Goal: Communication & Community: Answer question/provide support

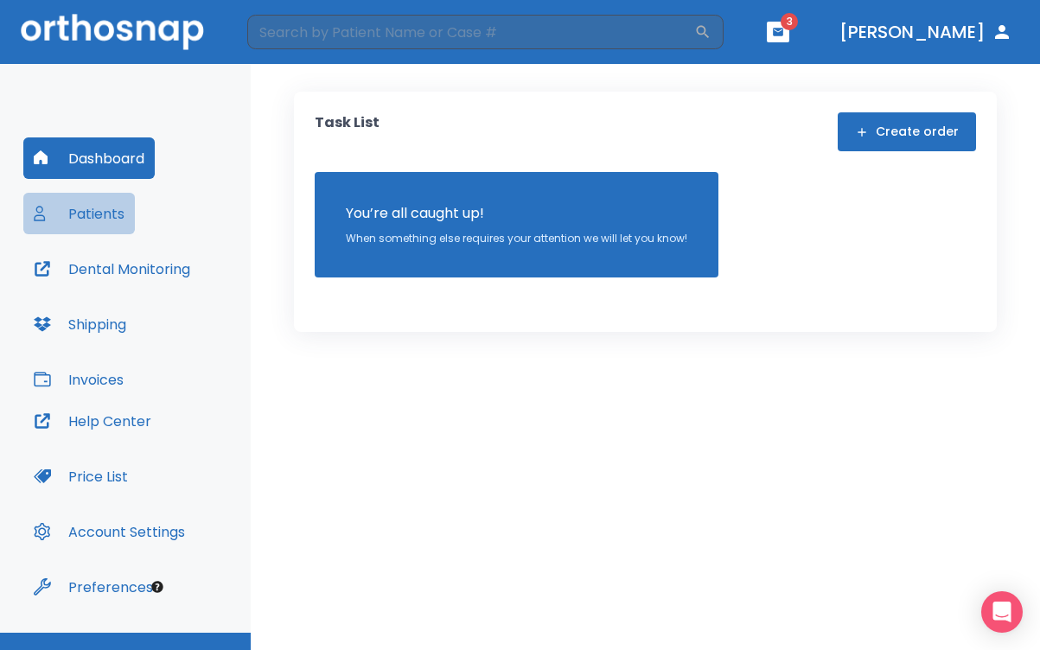
click at [100, 215] on button "Patients" at bounding box center [79, 214] width 112 height 42
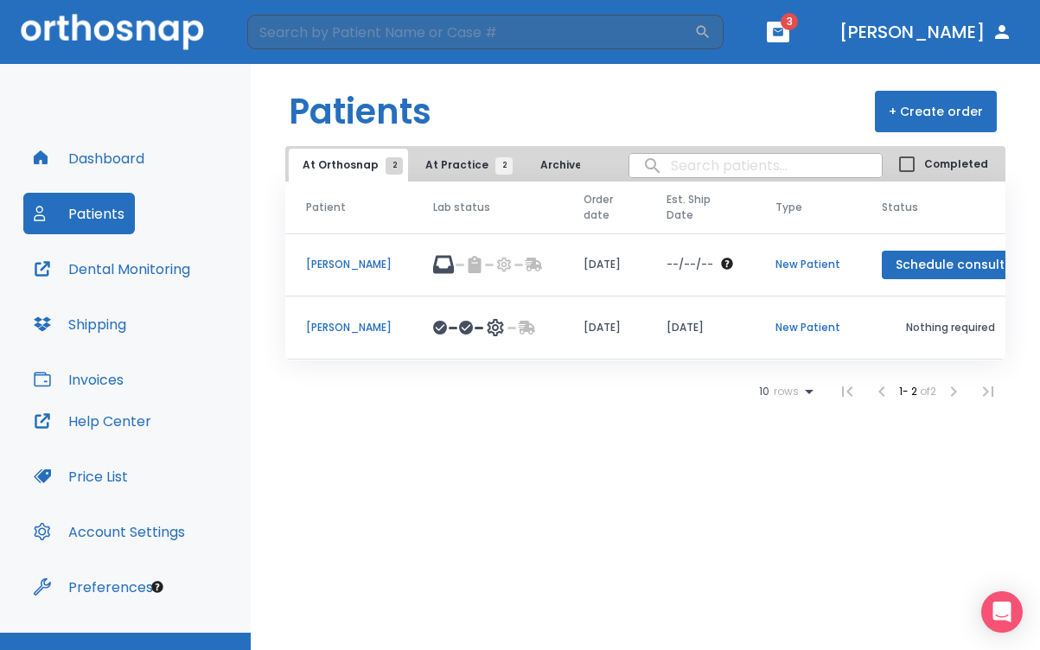
click at [828, 328] on p "New Patient" at bounding box center [808, 328] width 65 height 16
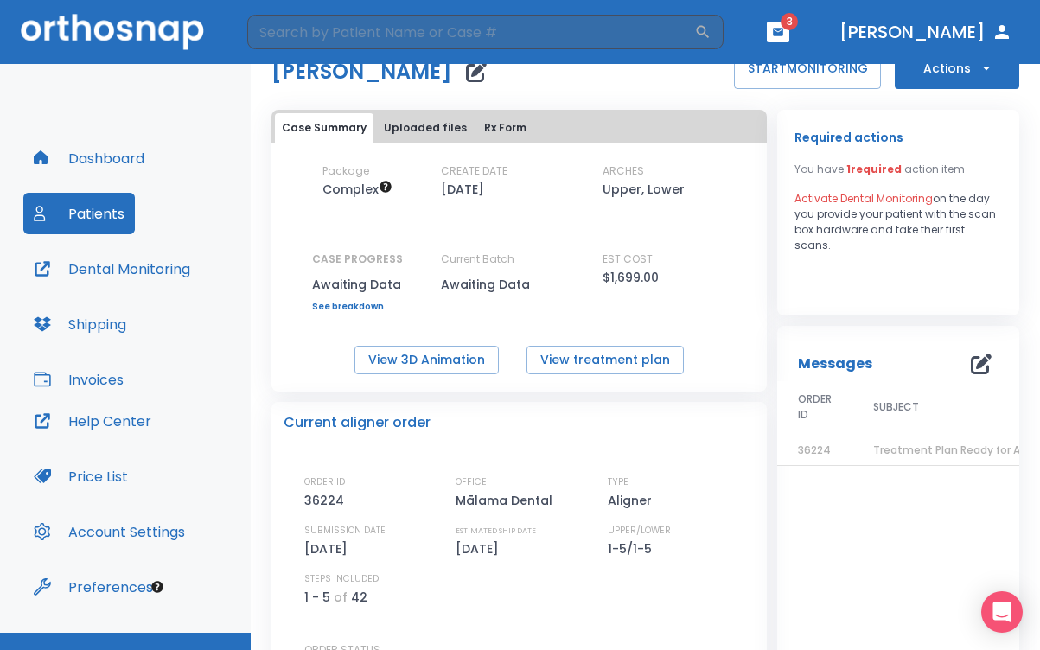
scroll to position [83, 0]
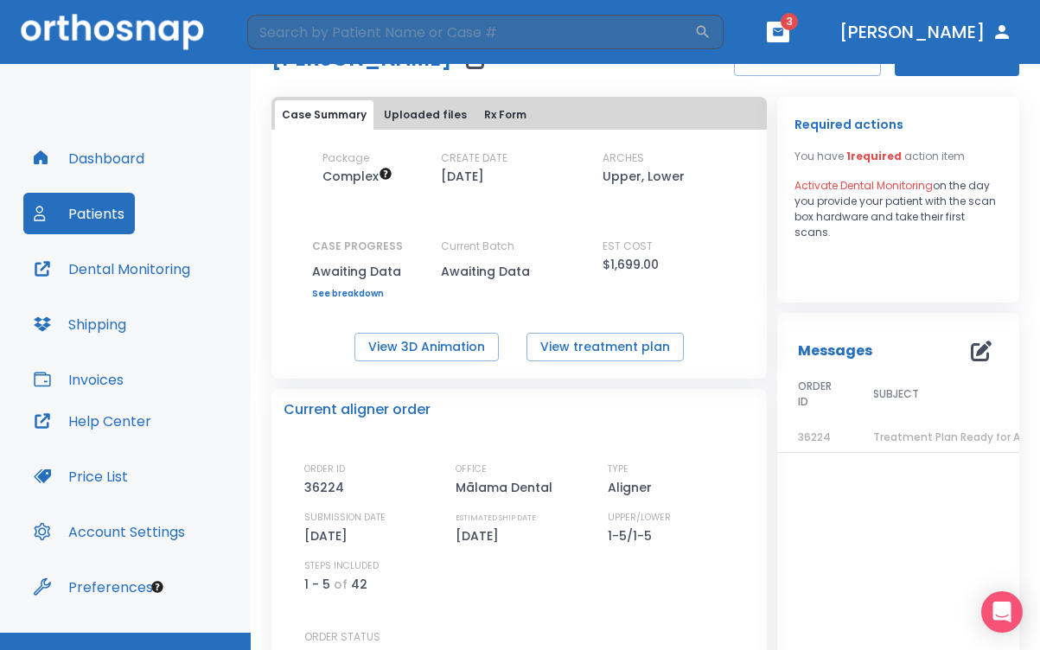
click at [815, 350] on p "Messages" at bounding box center [835, 351] width 74 height 21
click at [971, 349] on icon "button" at bounding box center [981, 351] width 21 height 21
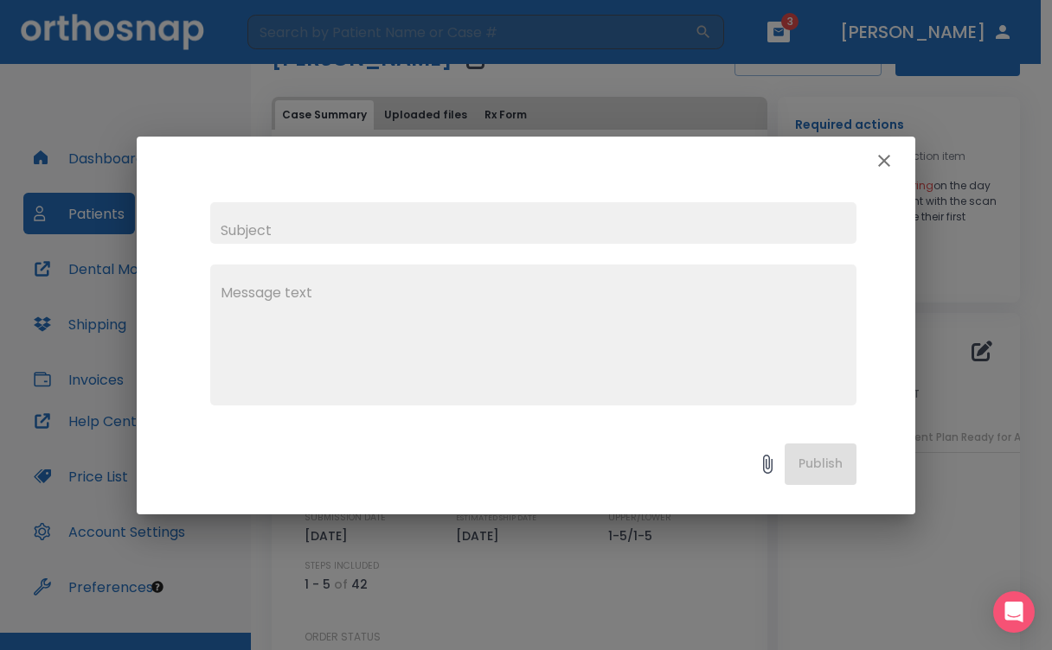
click at [428, 237] on input "text" at bounding box center [533, 223] width 646 height 42
type input "shipping of larger batches"
click at [364, 309] on textarea at bounding box center [533, 342] width 625 height 119
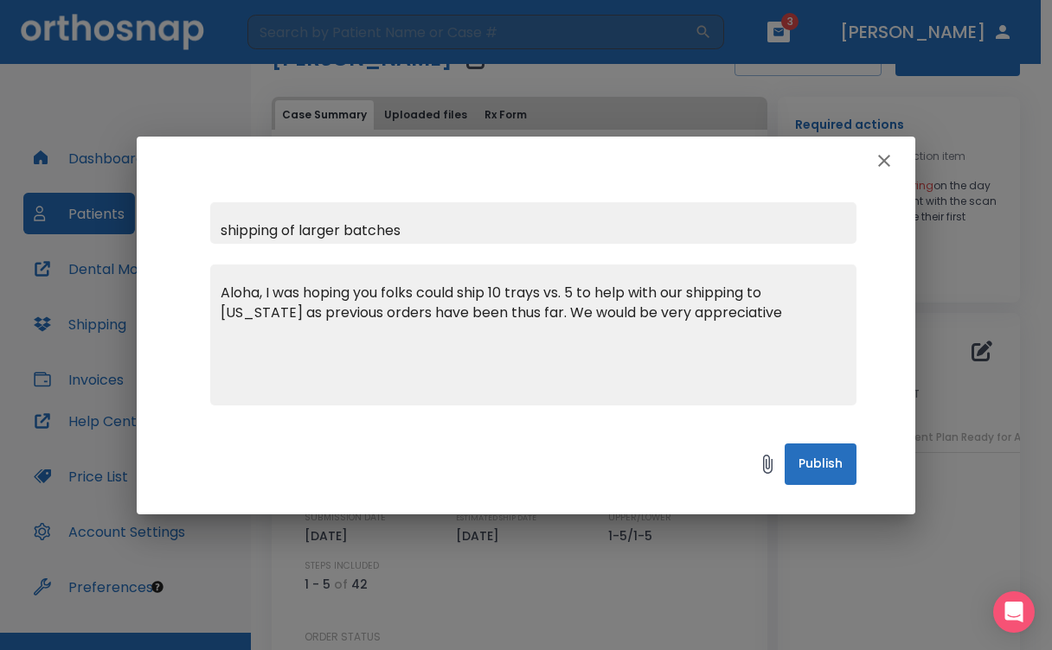
click at [516, 291] on textarea "Aloha, I was hoping you folks could ship 10 trays vs. 5 to help with our shippi…" at bounding box center [533, 342] width 625 height 119
type textarea "Aloha, I was hoping you folks could ship half the trays vs. 5 to help with our …"
click at [812, 458] on button "Publish" at bounding box center [820, 465] width 72 height 42
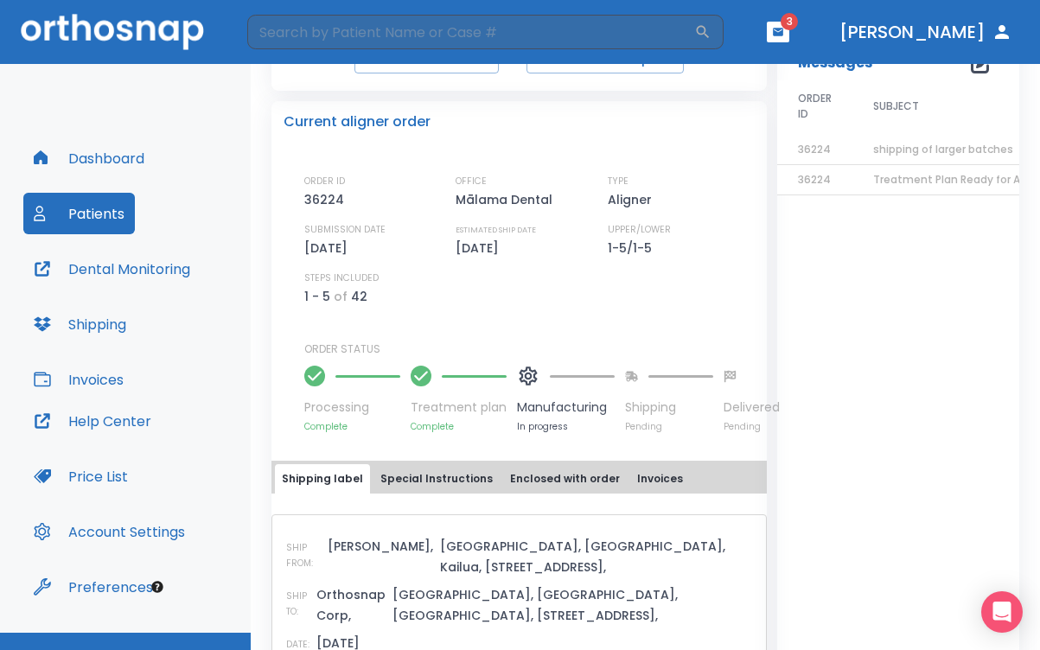
scroll to position [372, 0]
click at [895, 147] on span "shipping of larger batches" at bounding box center [943, 148] width 140 height 15
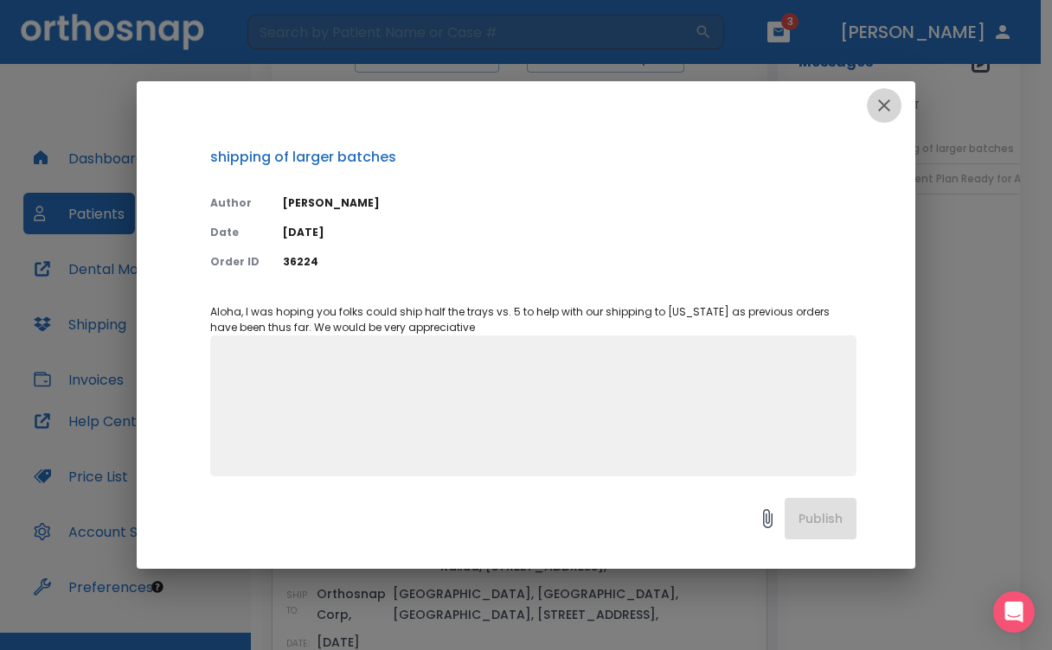
click at [883, 101] on icon "button" at bounding box center [883, 105] width 21 height 21
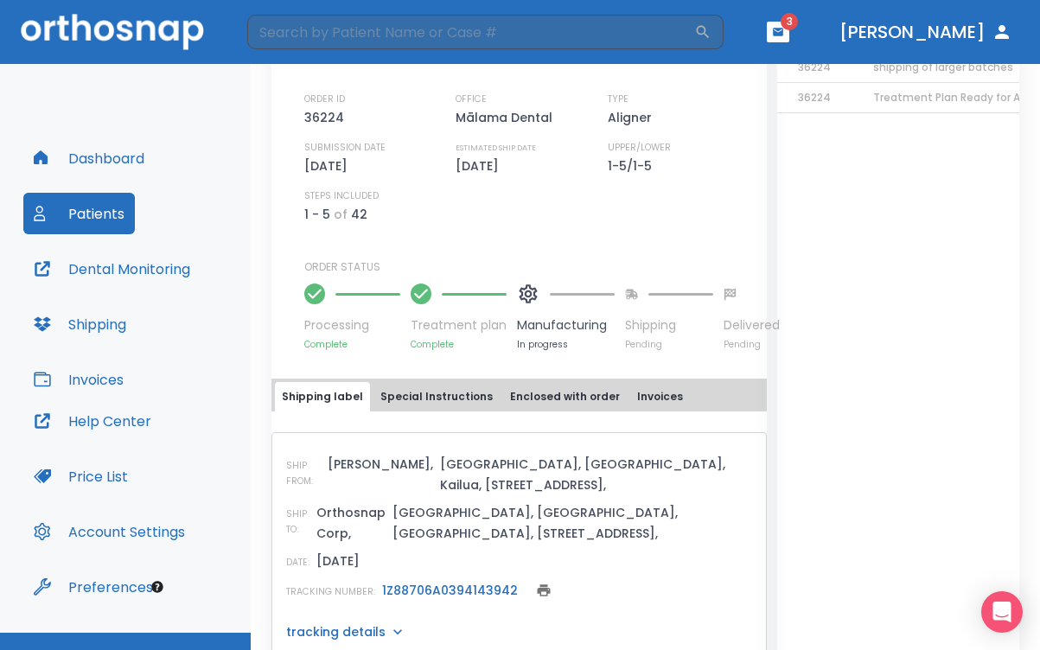
scroll to position [452, 0]
click at [429, 583] on link "1Z88706A0394143942" at bounding box center [450, 591] width 136 height 17
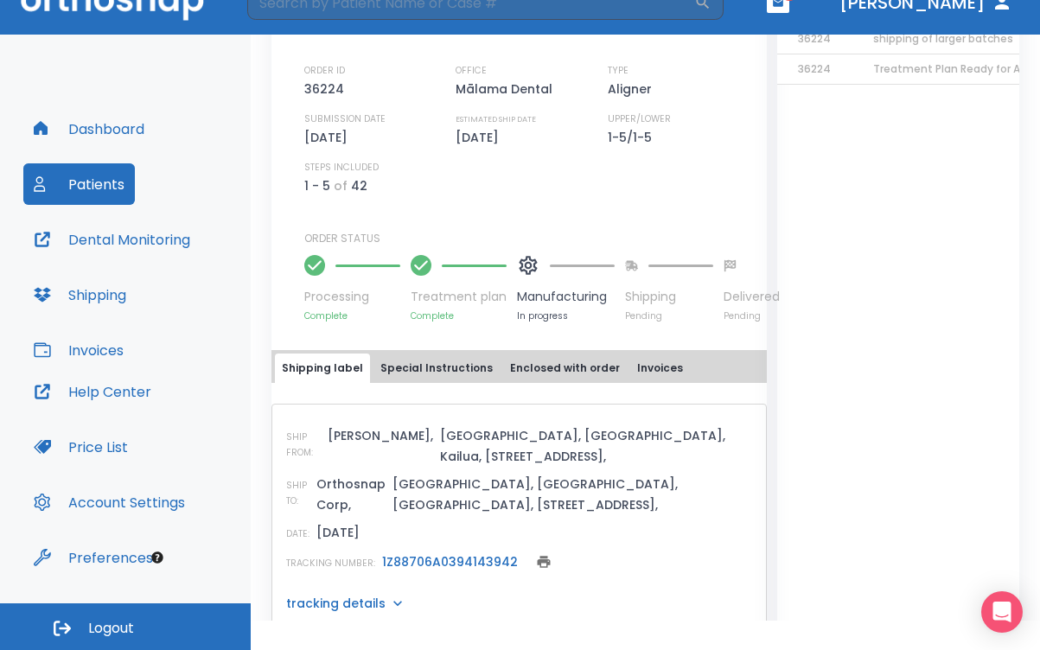
scroll to position [29, 0]
click at [82, 124] on button "Dashboard" at bounding box center [88, 129] width 131 height 42
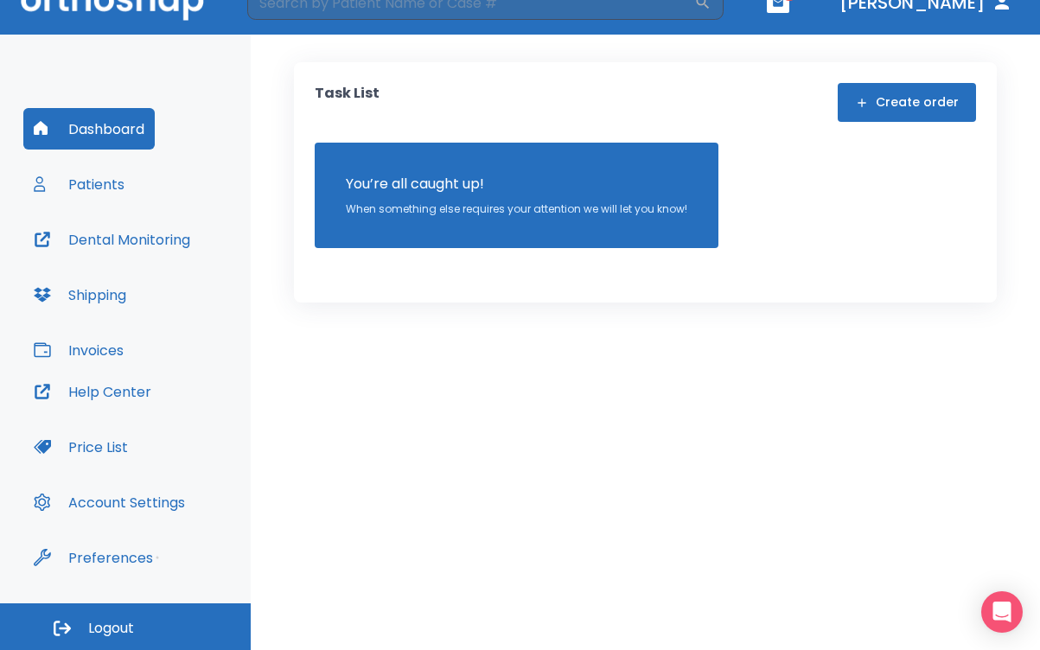
click at [94, 182] on button "Patients" at bounding box center [79, 184] width 112 height 42
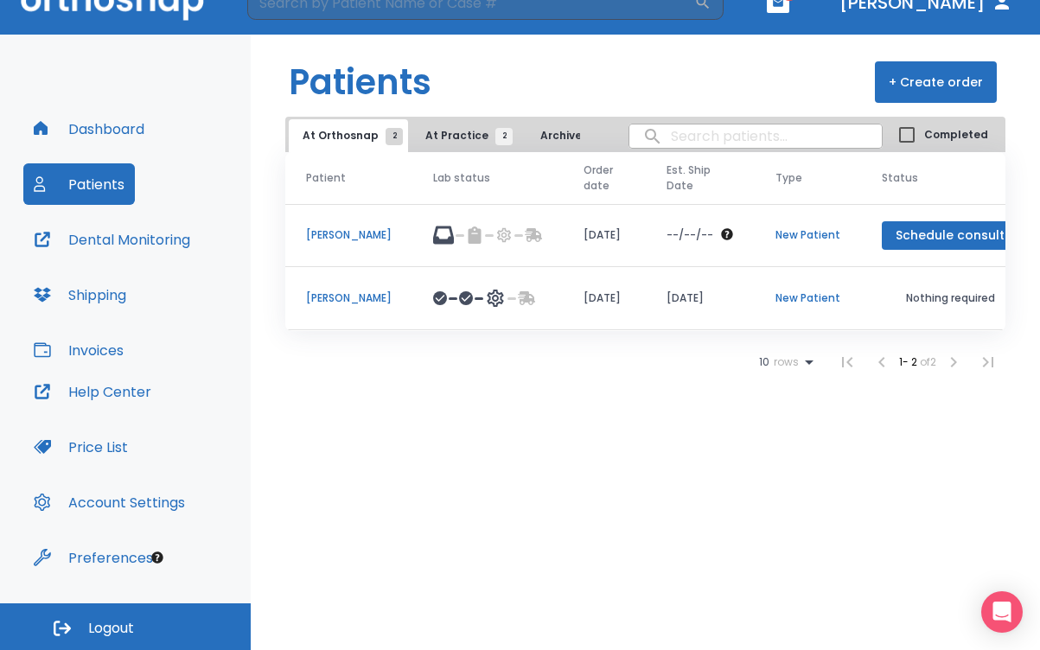
click at [496, 134] on span "2" at bounding box center [504, 136] width 17 height 17
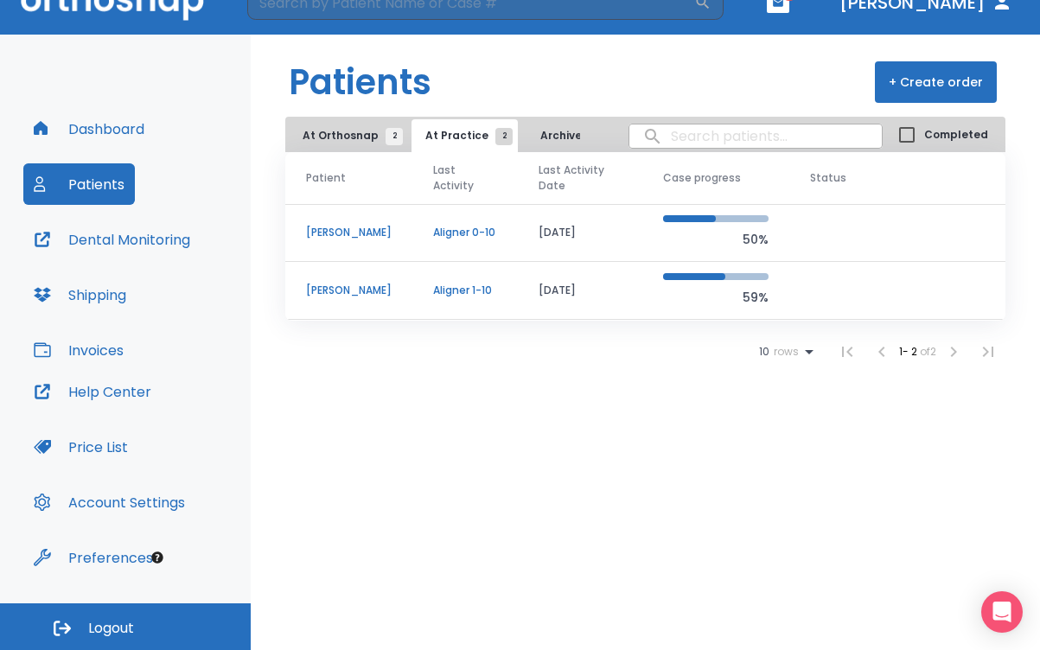
click at [464, 240] on p "Aligner 0-10" at bounding box center [465, 233] width 64 height 16
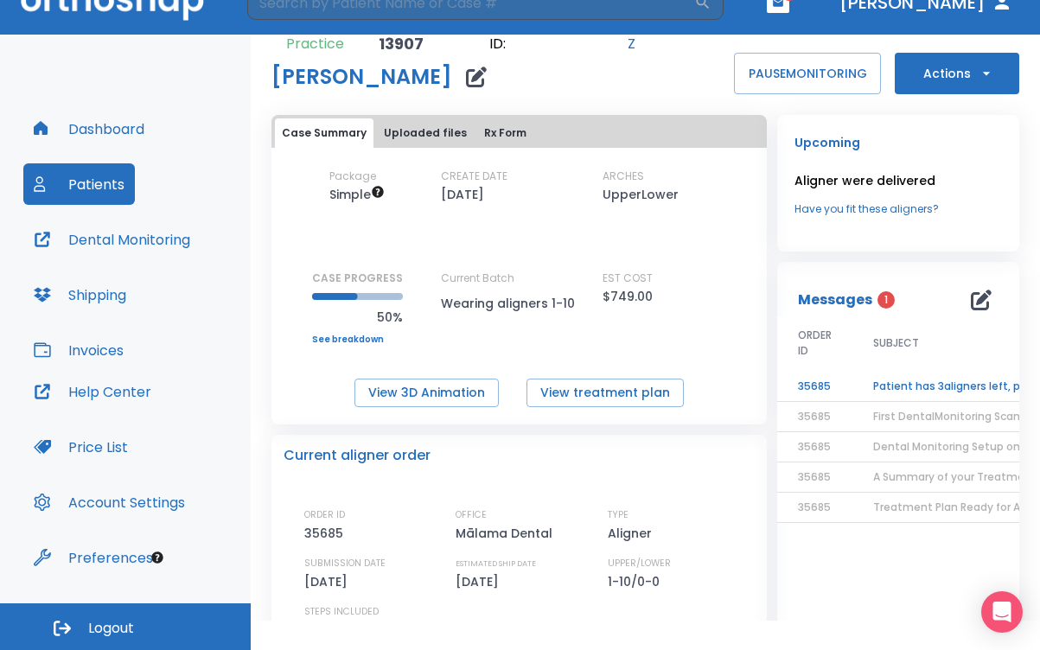
scroll to position [36, 0]
click at [914, 385] on td "Patient has 3aligners left, please order next set!" at bounding box center [961, 386] width 216 height 30
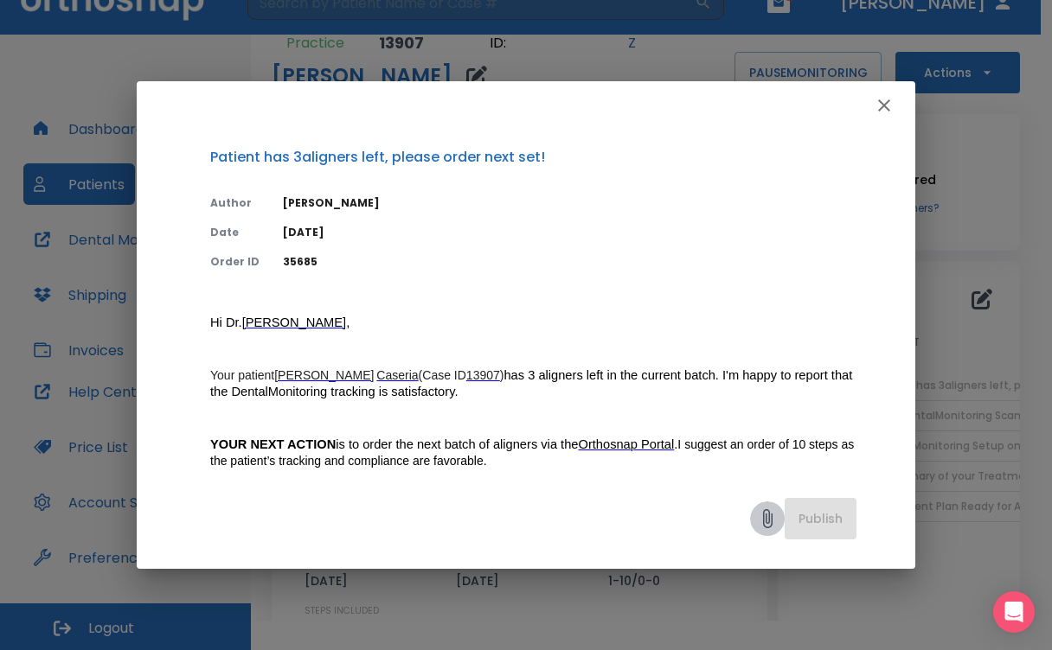
click at [764, 519] on icon at bounding box center [767, 518] width 21 height 21
click at [604, 482] on div "Publish" at bounding box center [526, 523] width 778 height 92
click at [881, 103] on icon "button" at bounding box center [884, 105] width 12 height 12
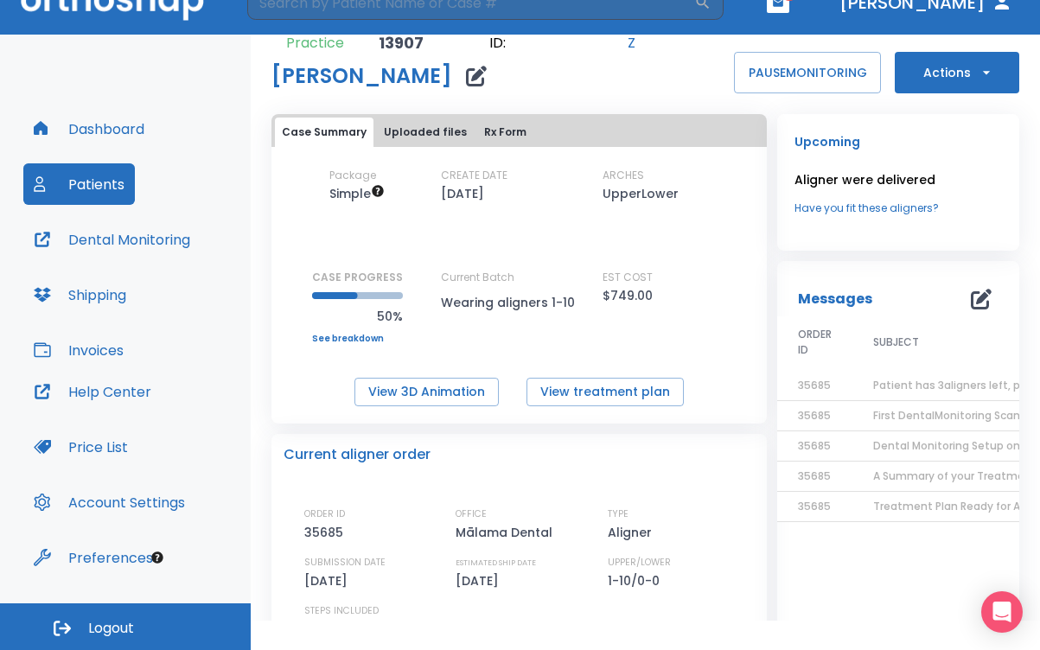
click at [927, 385] on span "Patient has 3aligners left, please order next set!" at bounding box center [1002, 385] width 258 height 15
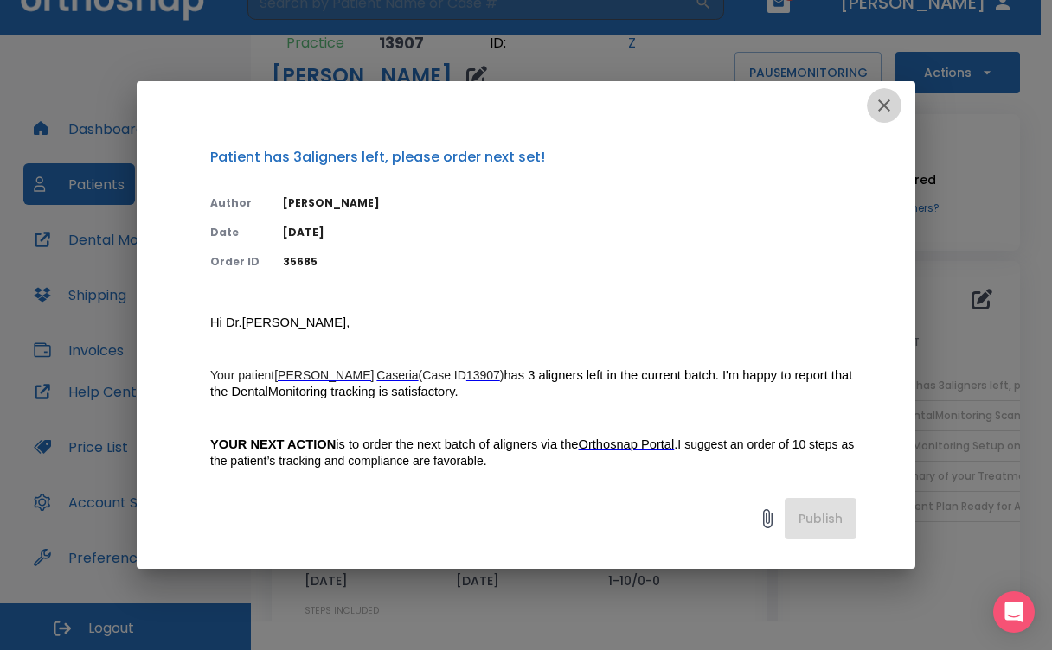
click at [879, 106] on icon "button" at bounding box center [883, 105] width 21 height 21
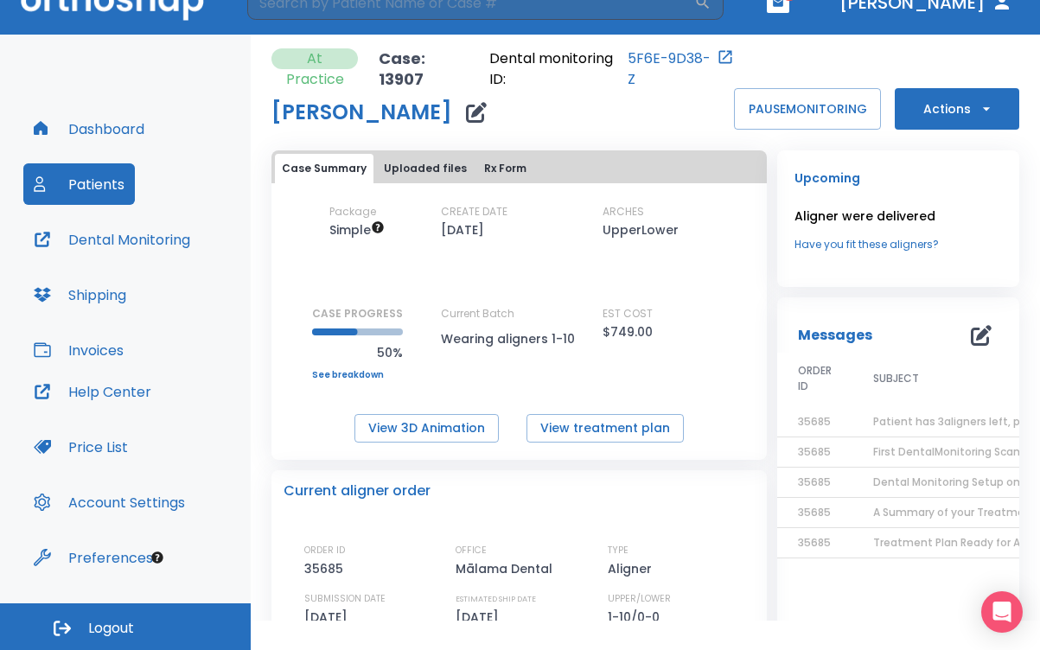
scroll to position [0, 0]
click at [971, 340] on icon "button" at bounding box center [981, 335] width 21 height 21
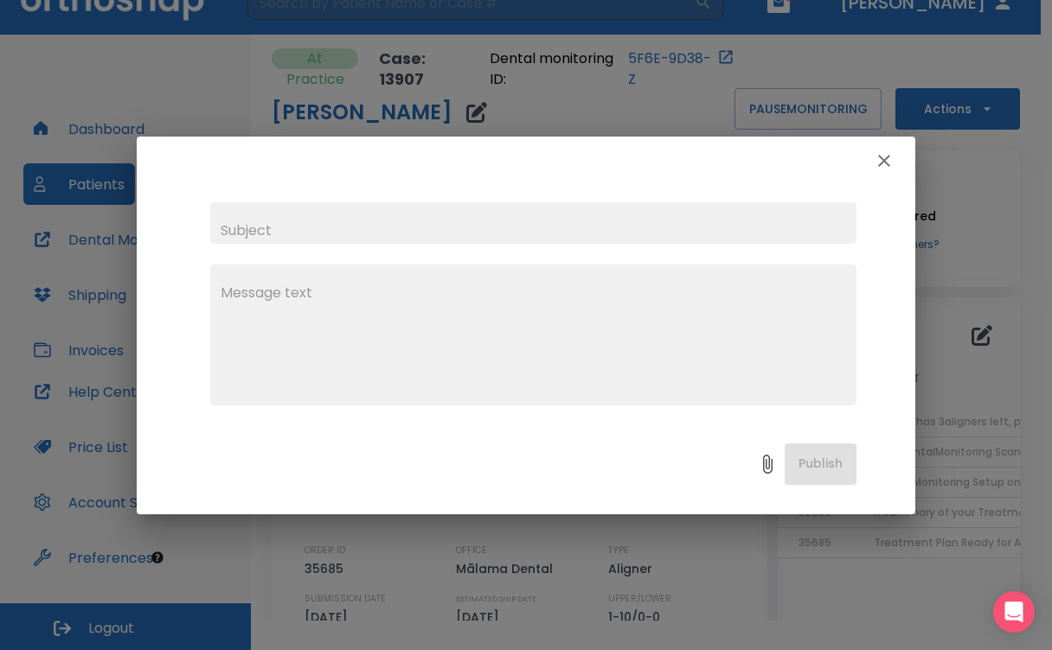
click at [411, 214] on input "text" at bounding box center [533, 223] width 646 height 42
type input "Ordering Aligners"
click at [337, 279] on div "x" at bounding box center [533, 335] width 646 height 141
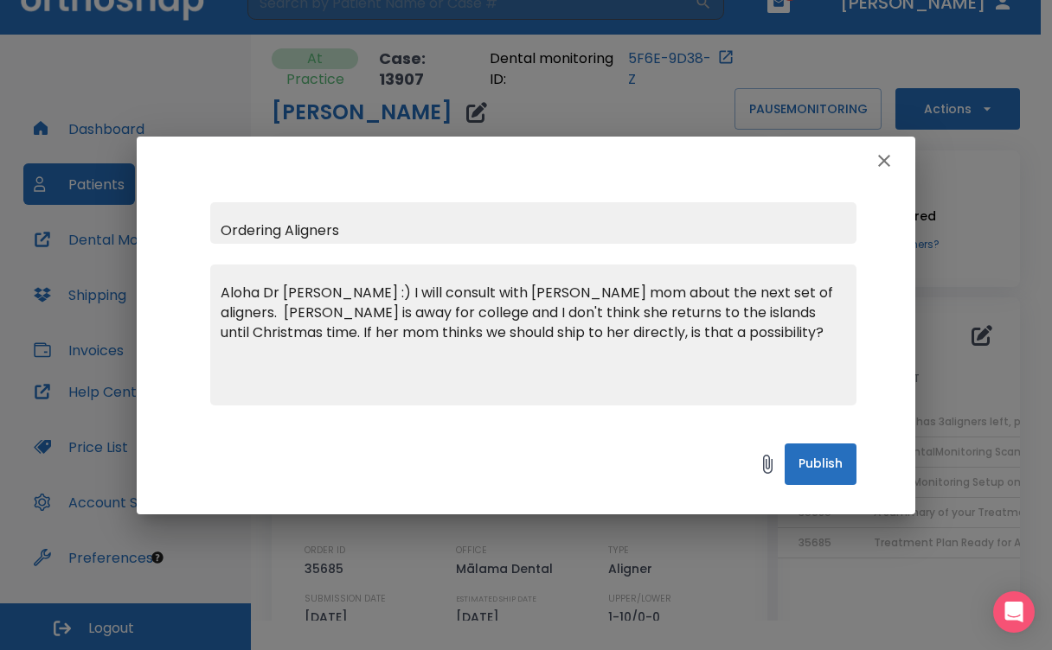
type textarea "Aloha Dr Nada :) I will consult with Rachels mom about the next set of aligners…"
click at [830, 462] on button "Publish" at bounding box center [820, 465] width 72 height 42
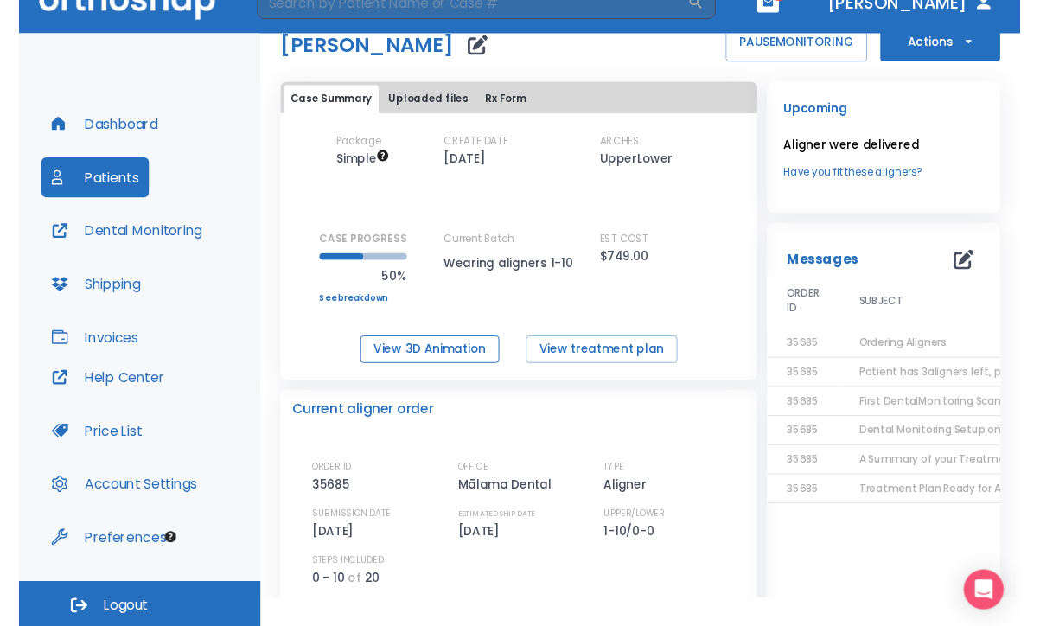
scroll to position [83, 0]
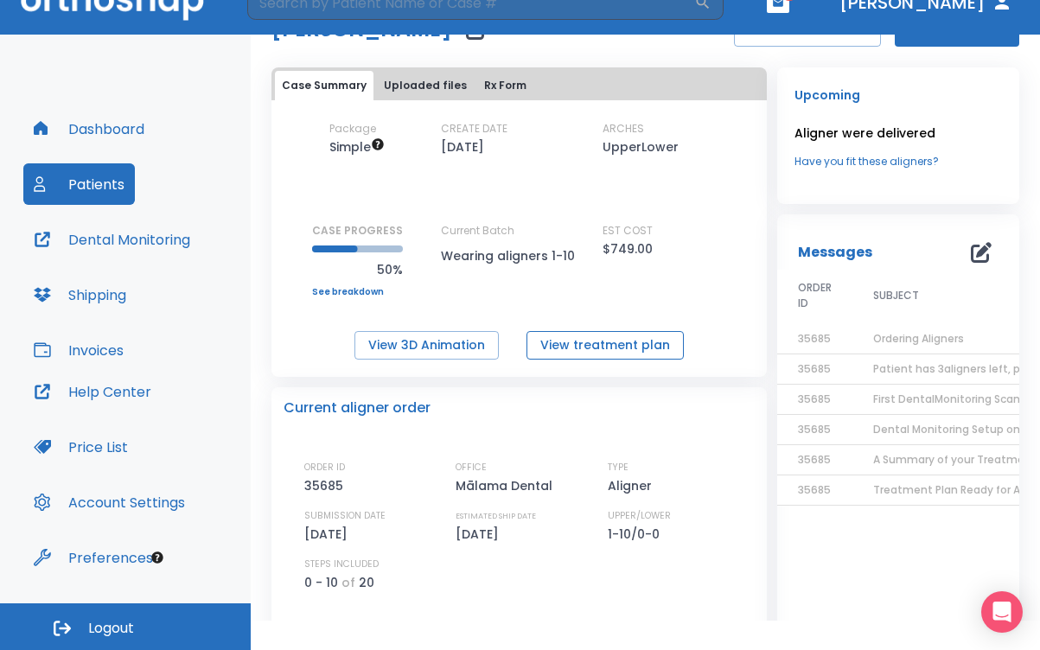
click at [564, 337] on button "View treatment plan" at bounding box center [605, 345] width 157 height 29
